Goal: Information Seeking & Learning: Find specific fact

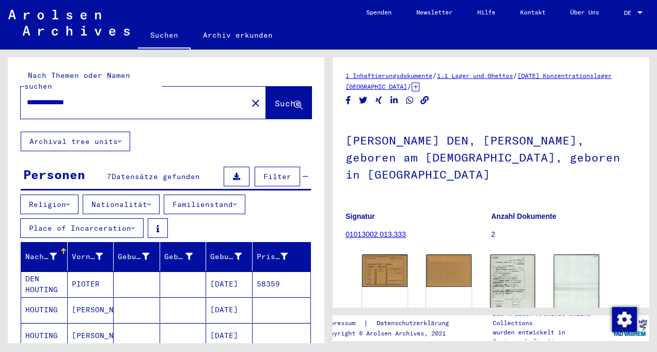
scroll to position [152, 0]
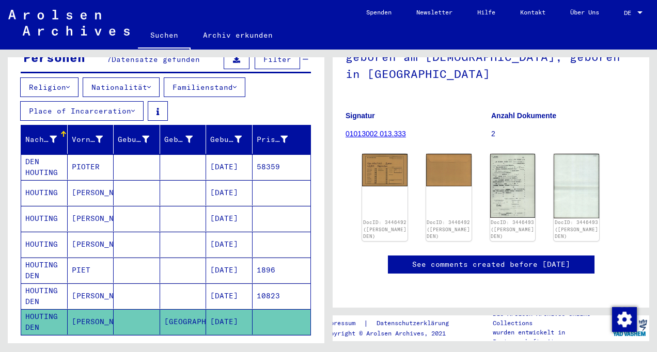
click at [50, 156] on mat-cell "DEN HOUTING" at bounding box center [44, 166] width 46 height 25
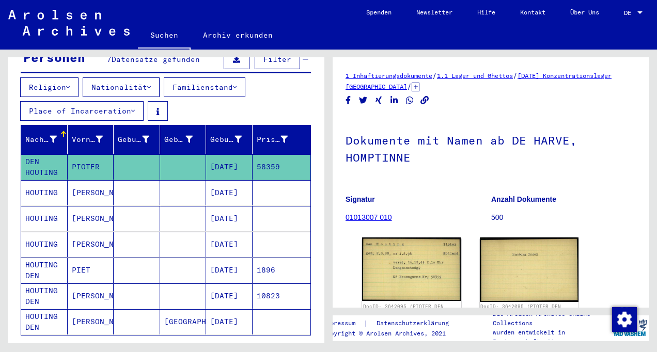
click at [102, 234] on mat-cell "[PERSON_NAME]" at bounding box center [91, 244] width 46 height 25
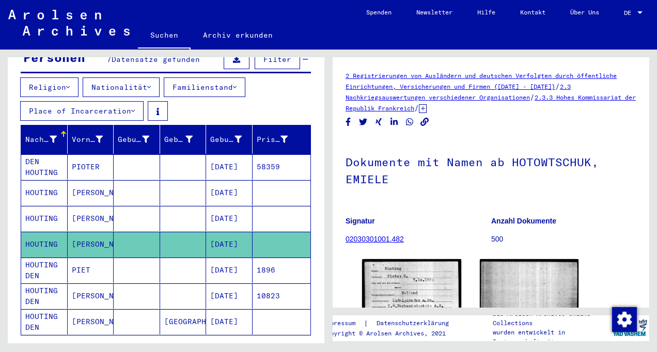
click at [91, 286] on mat-cell "[PERSON_NAME]" at bounding box center [91, 295] width 46 height 25
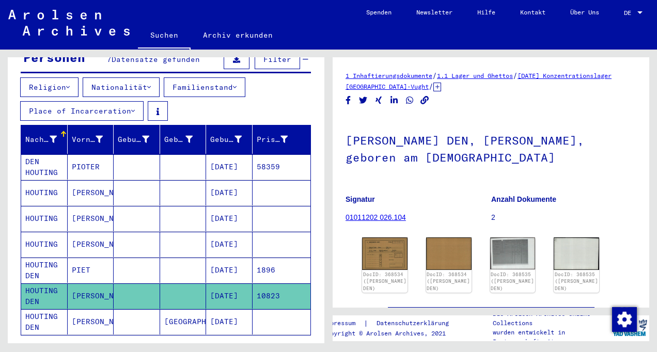
click at [652, 271] on div "1 Inhaftierungsdokumente / 1.1 Lager und Ghettos / [DATE] Konzentrationslager H…" at bounding box center [493, 197] width 328 height 294
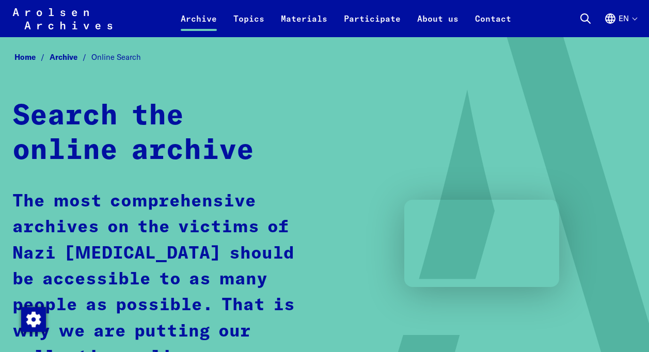
scroll to position [599, 0]
